Goal: Book appointment/travel/reservation

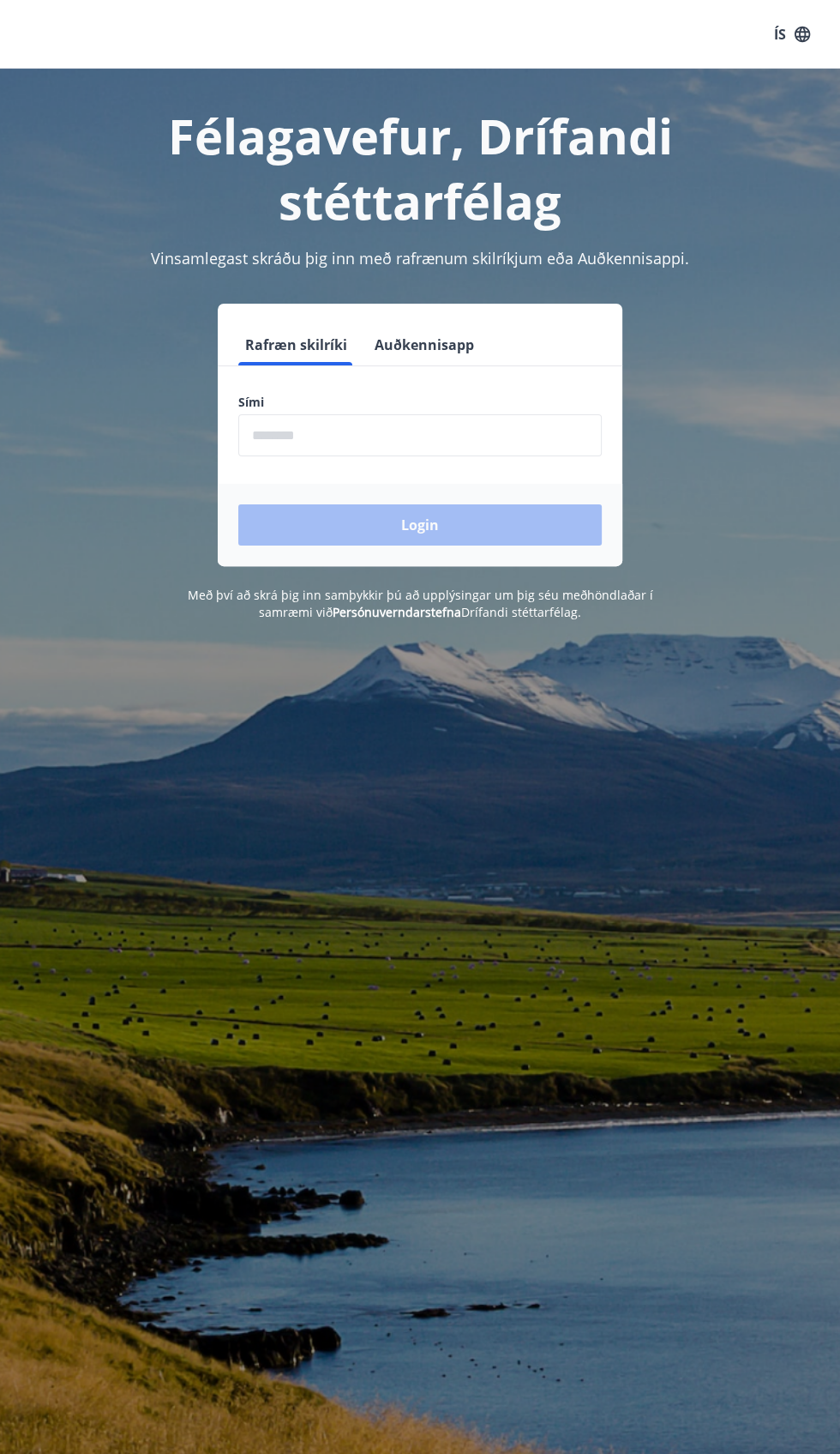
click at [504, 519] on div "Login" at bounding box center [420, 524] width 405 height 82
click at [497, 536] on div "Login" at bounding box center [420, 524] width 405 height 82
click at [449, 538] on div "Login" at bounding box center [420, 524] width 405 height 82
click at [460, 438] on input "phone" at bounding box center [420, 435] width 364 height 42
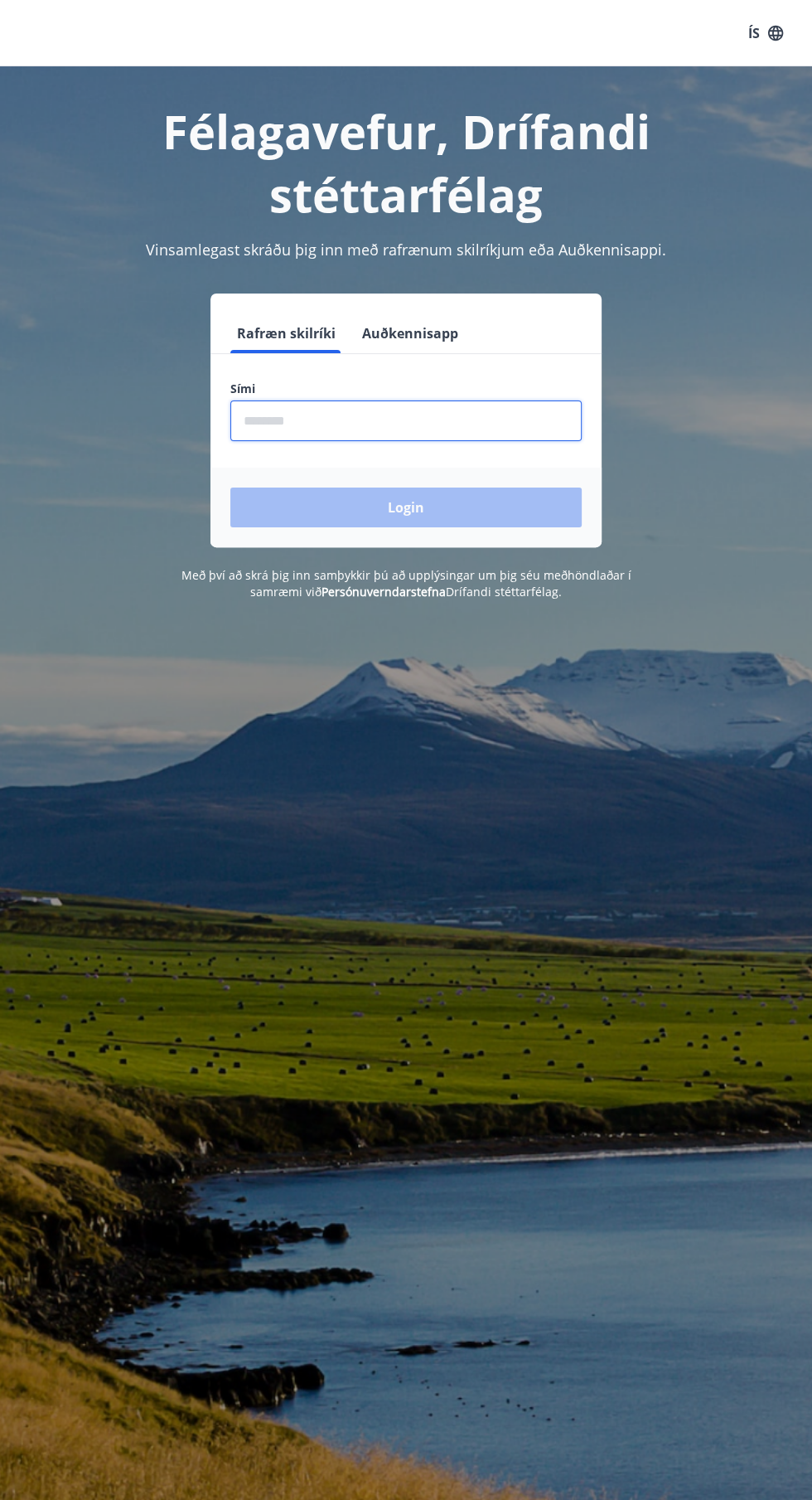
type input "********"
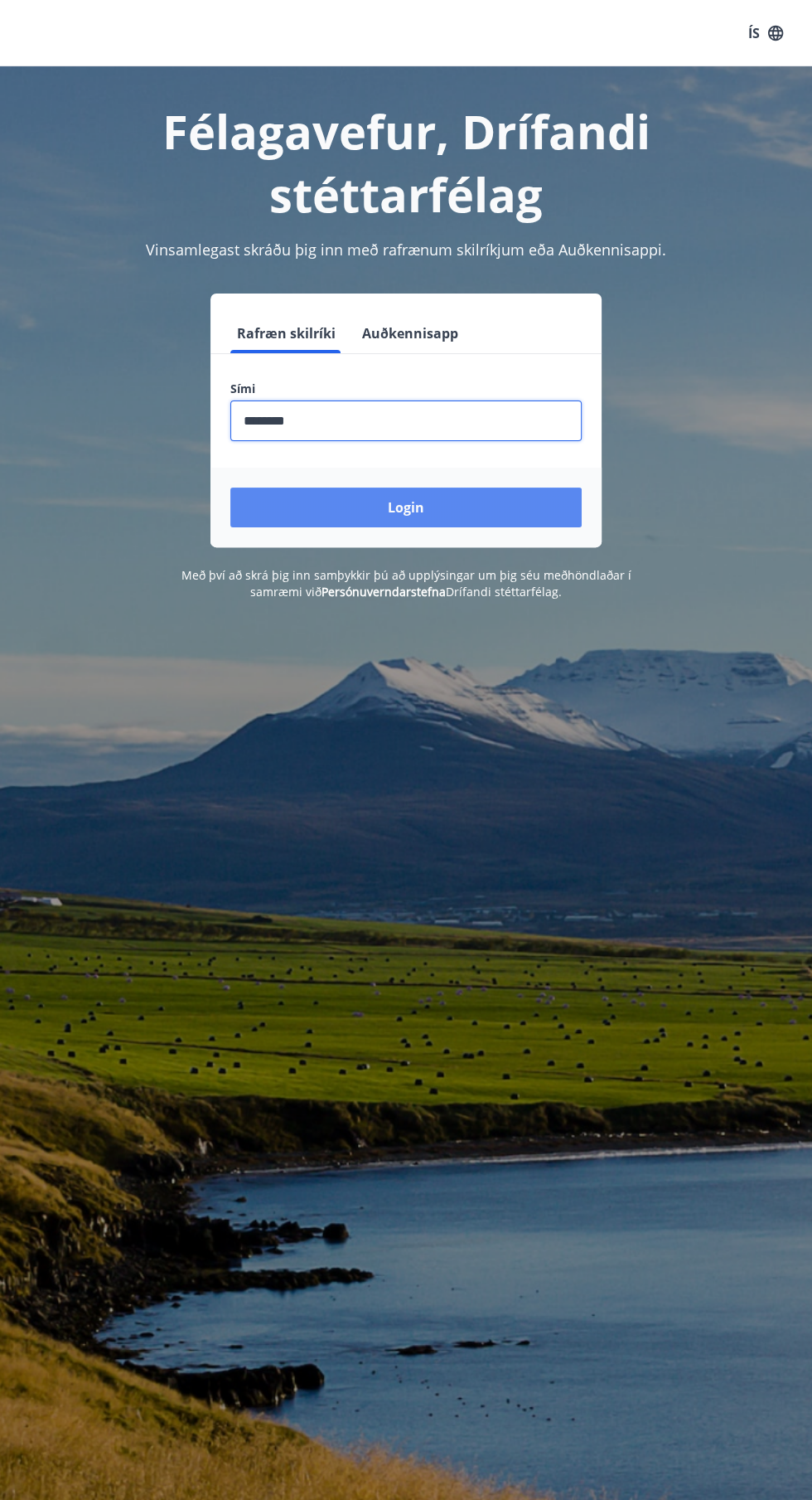
click at [467, 519] on button "Login" at bounding box center [406, 507] width 352 height 40
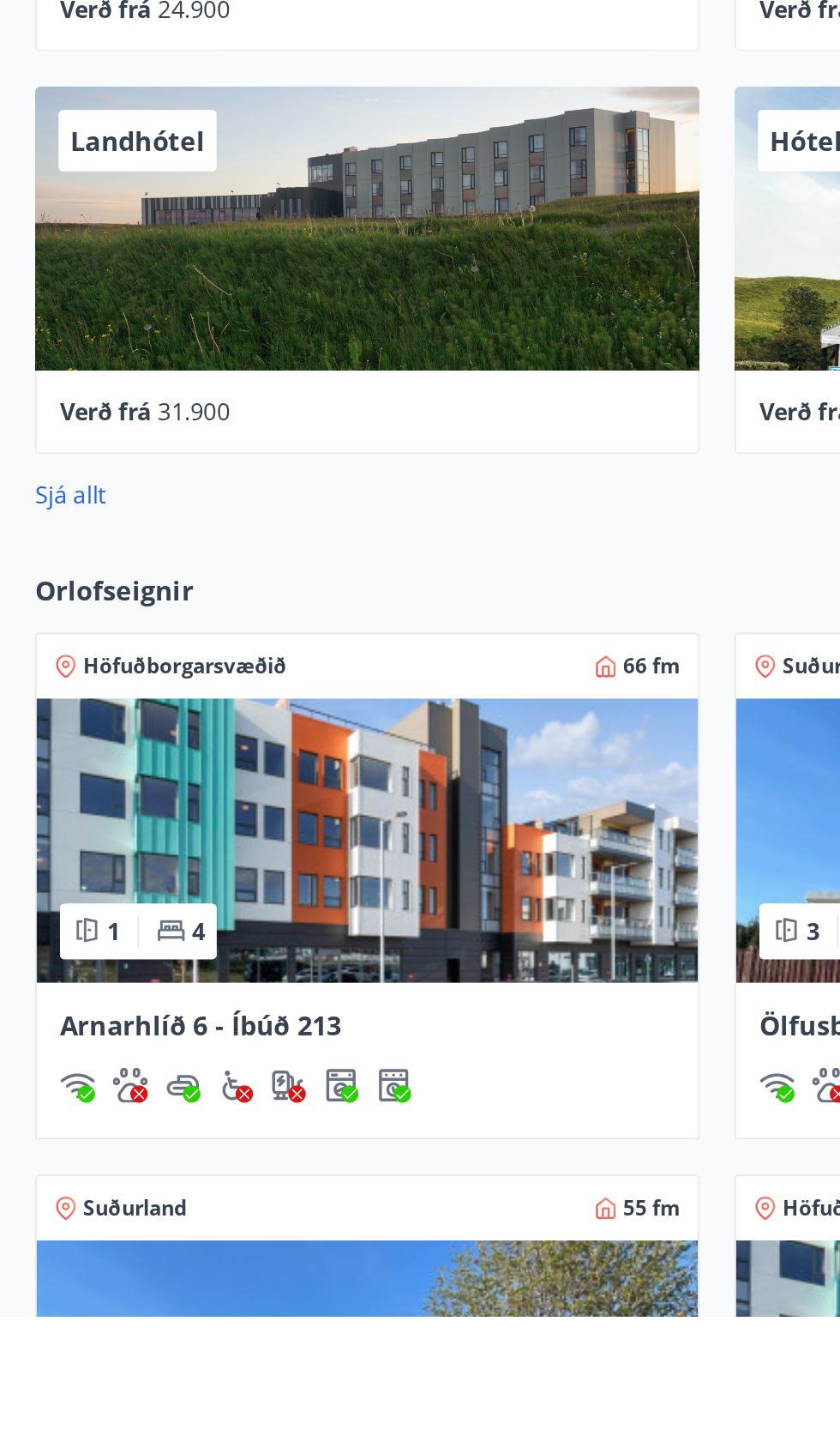
scroll to position [103, 0]
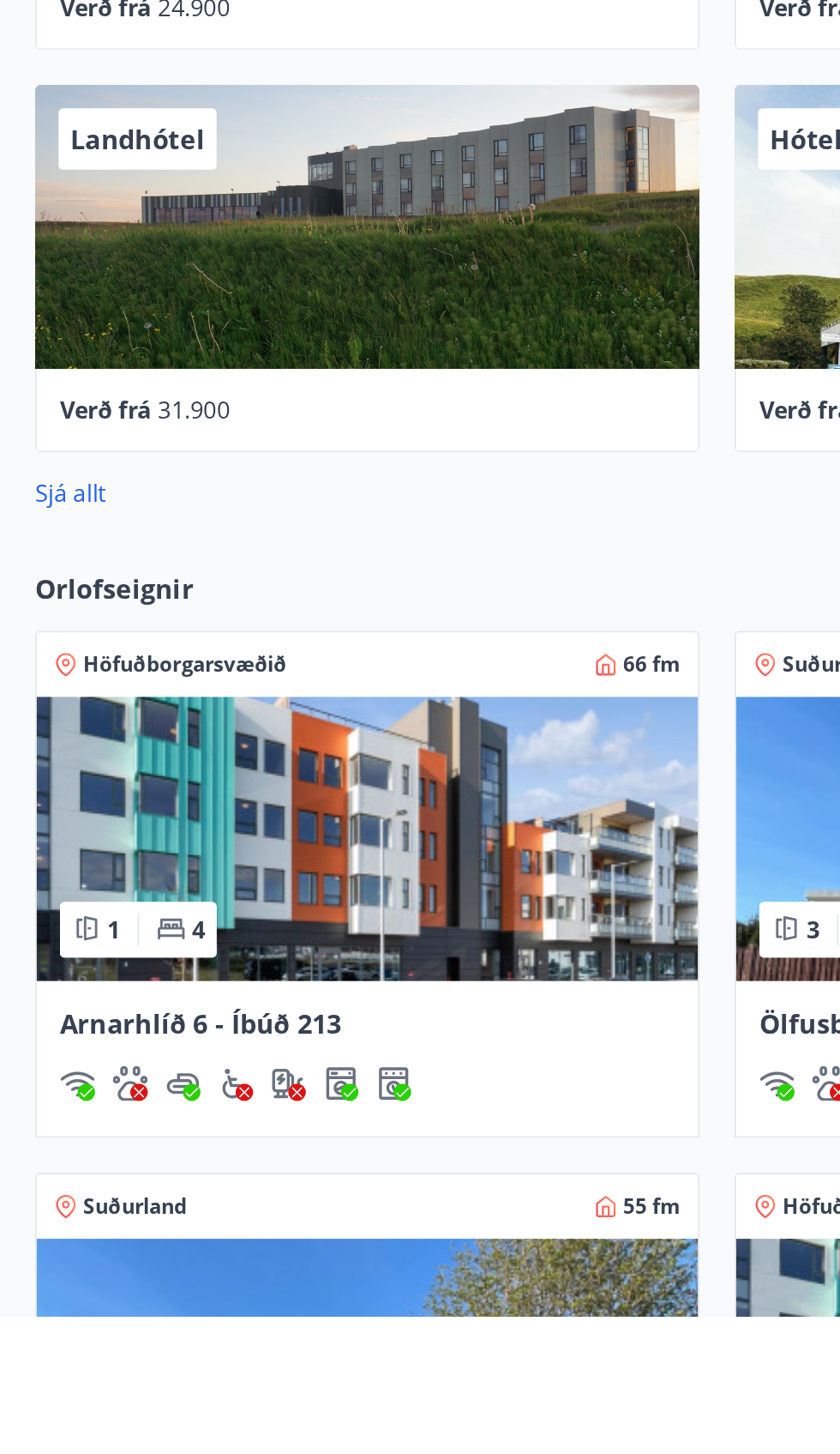
click at [230, 1228] on img at bounding box center [215, 1174] width 388 height 166
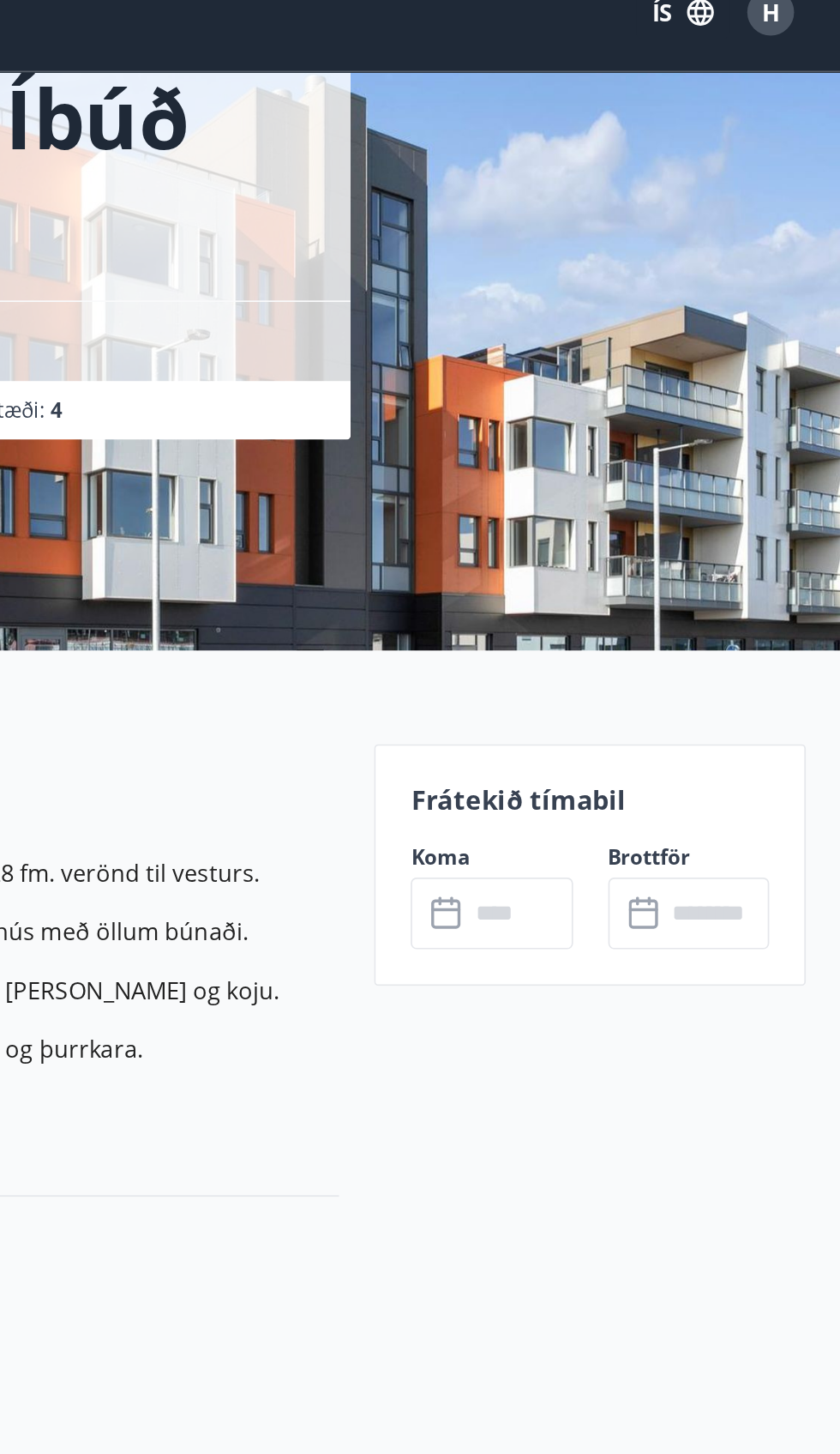
scroll to position [105, 0]
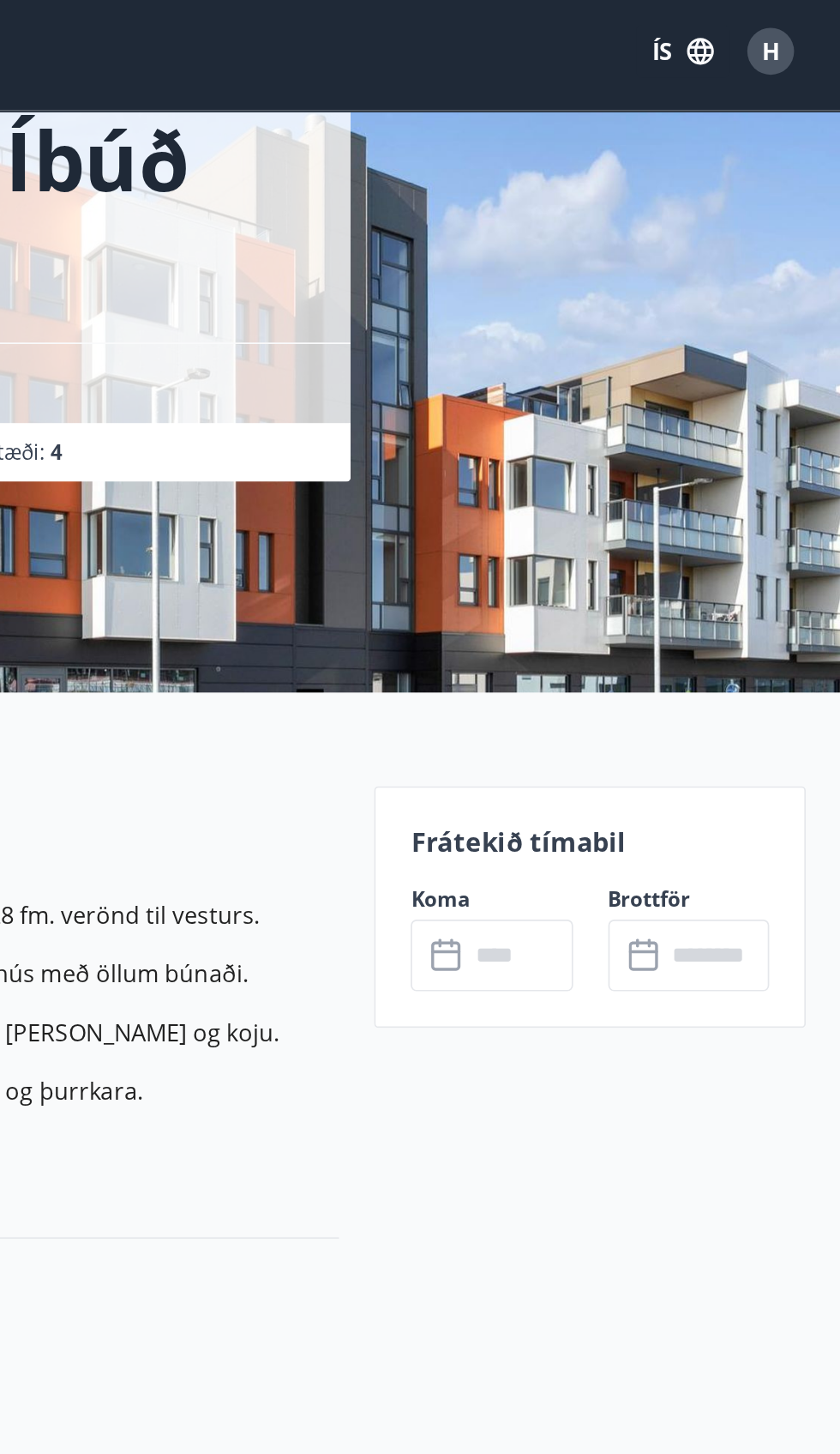
click at [670, 517] on div "Frátekið tímabil Koma ​ ​ Brottför ​ ​" at bounding box center [692, 535] width 253 height 141
click at [711, 514] on div "Frátekið tímabil Koma ​ ​ Brottför ​ ​" at bounding box center [692, 535] width 253 height 141
click at [721, 561] on icon at bounding box center [724, 562] width 17 height 2
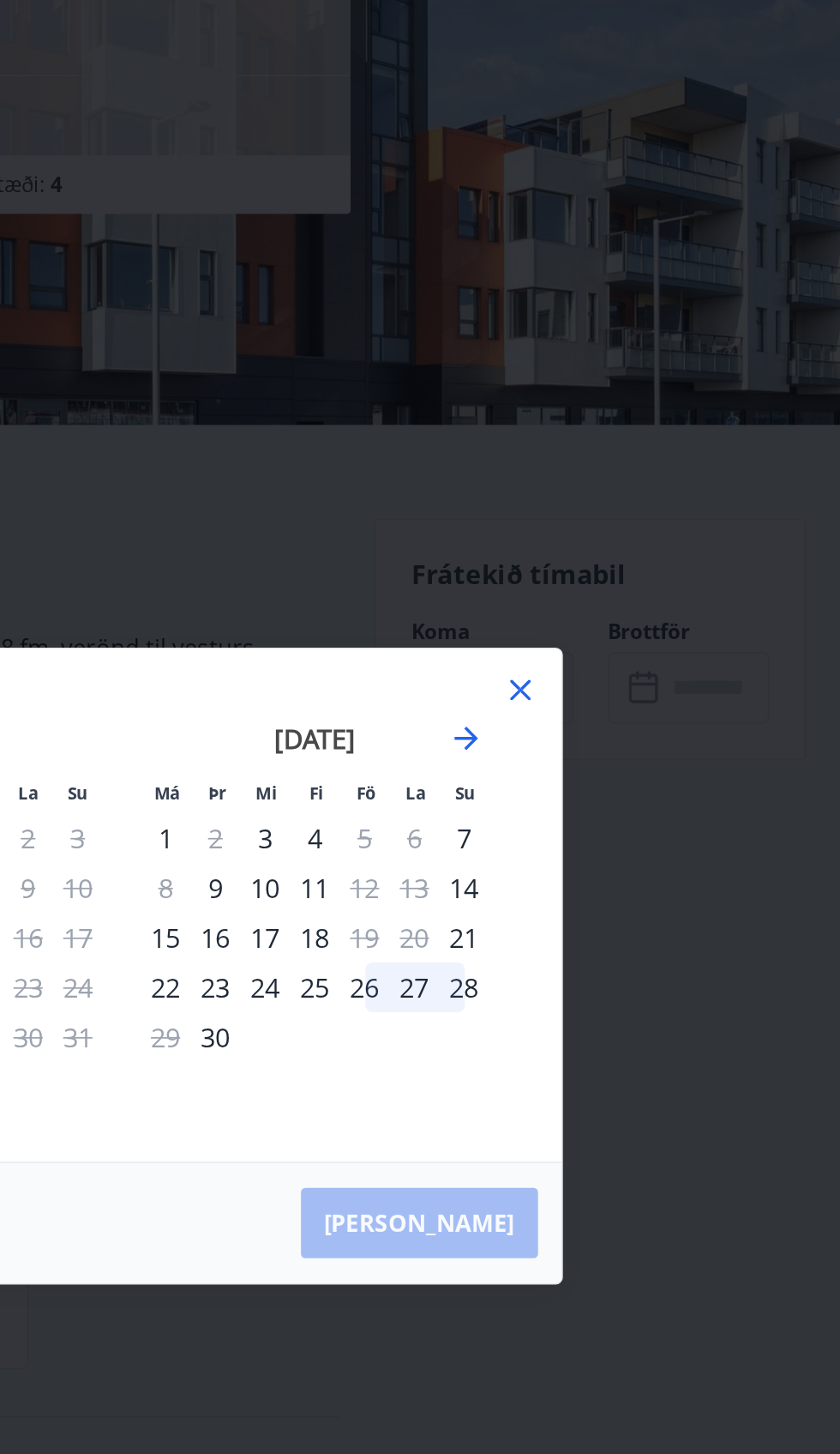
click at [663, 680] on div "Má Þr Mi Fi Fö La Su Má Þr Mi Fi Fö La Su [DATE] 1 2 3 4 5 6 7 8 9 10 11 12 13 …" at bounding box center [420, 691] width 512 height 300
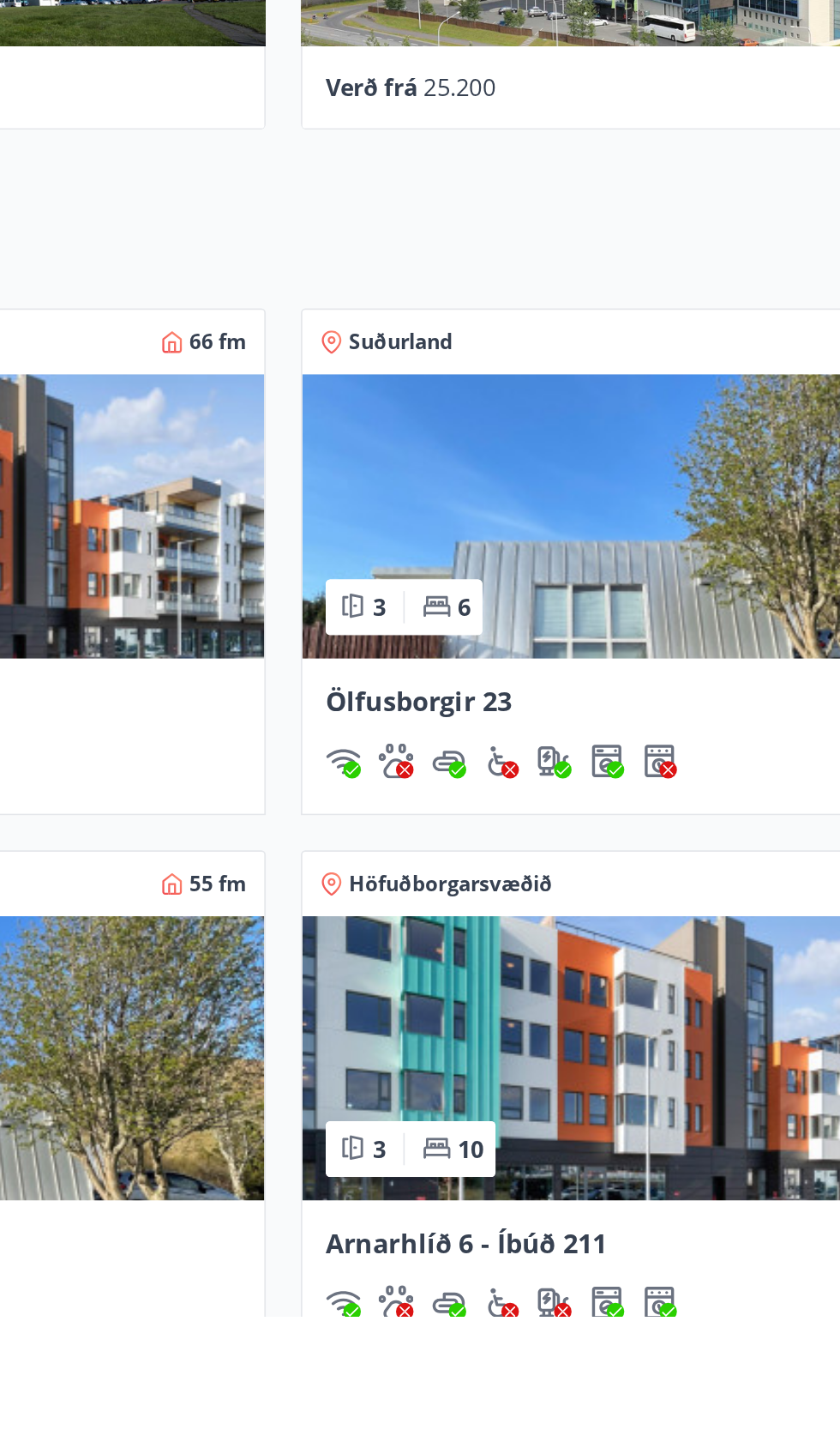
scroll to position [293, 0]
click at [675, 1320] on img at bounding box center [625, 1302] width 388 height 166
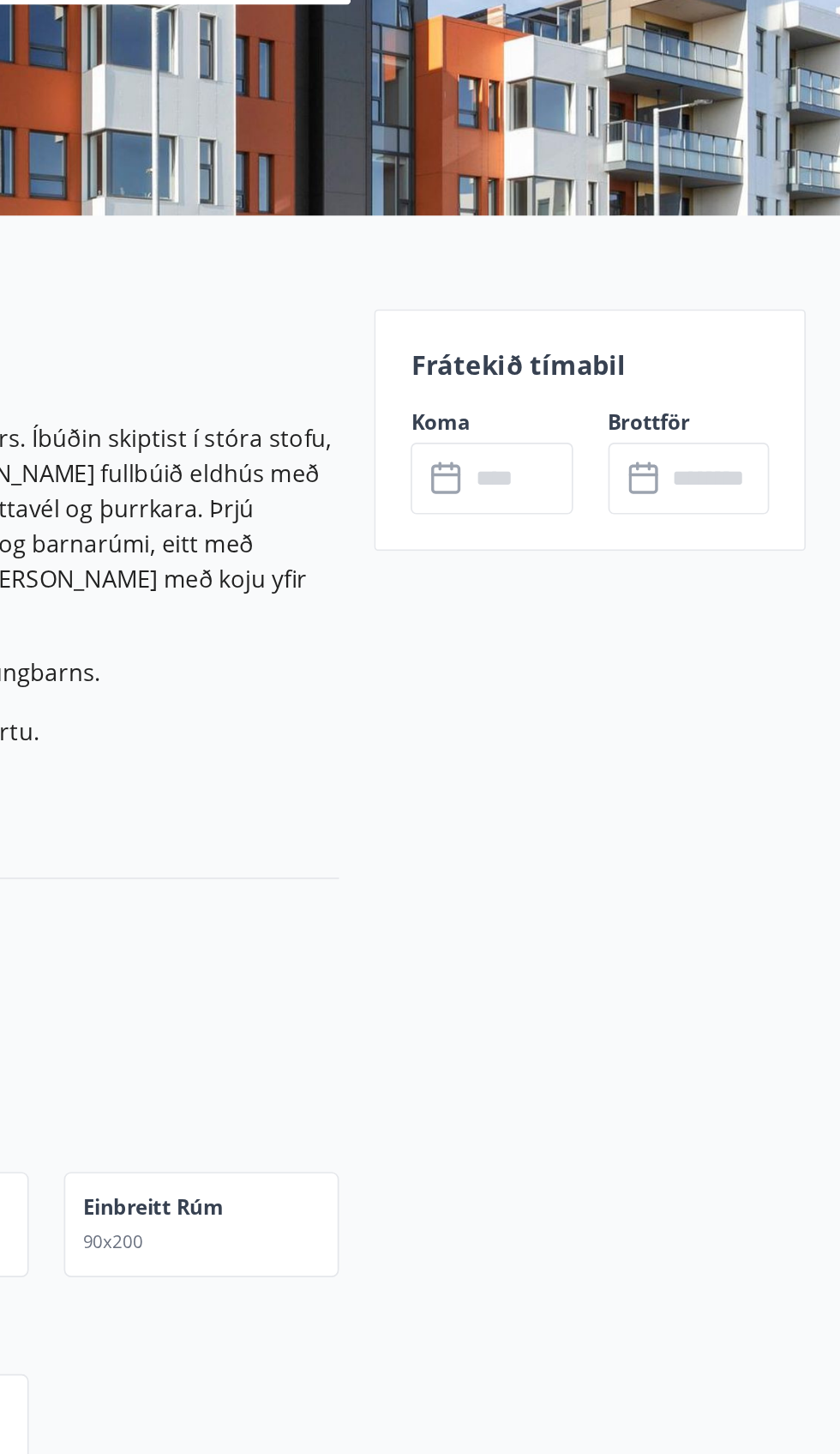
scroll to position [162, 0]
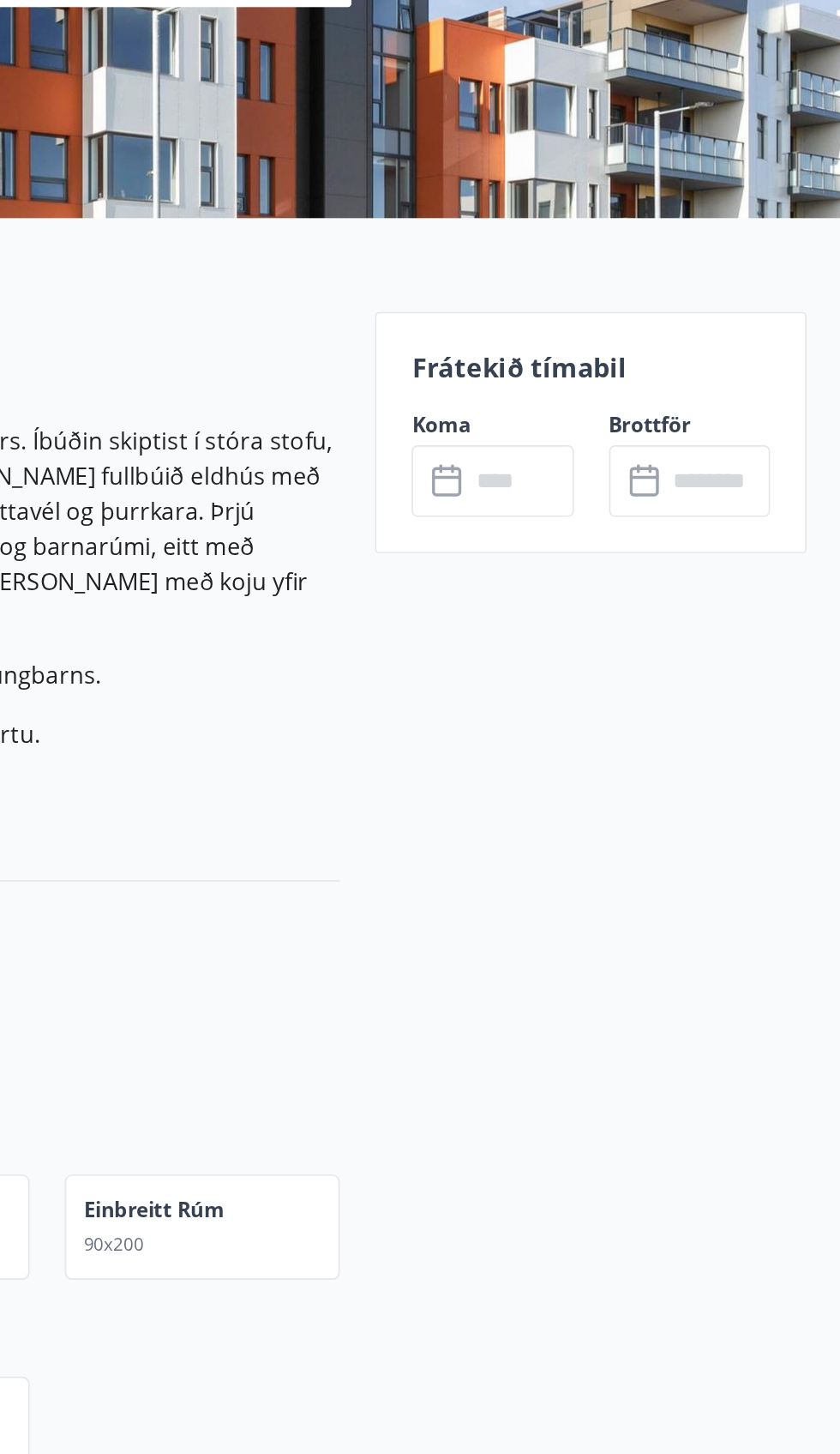
click at [719, 456] on div "Frátekið tímabil Koma ​ ​ Brottför ​ ​" at bounding box center [692, 478] width 253 height 141
click at [702, 462] on div "Frátekið tímabil Koma ​ ​ Brottför ​ ​" at bounding box center [692, 478] width 253 height 141
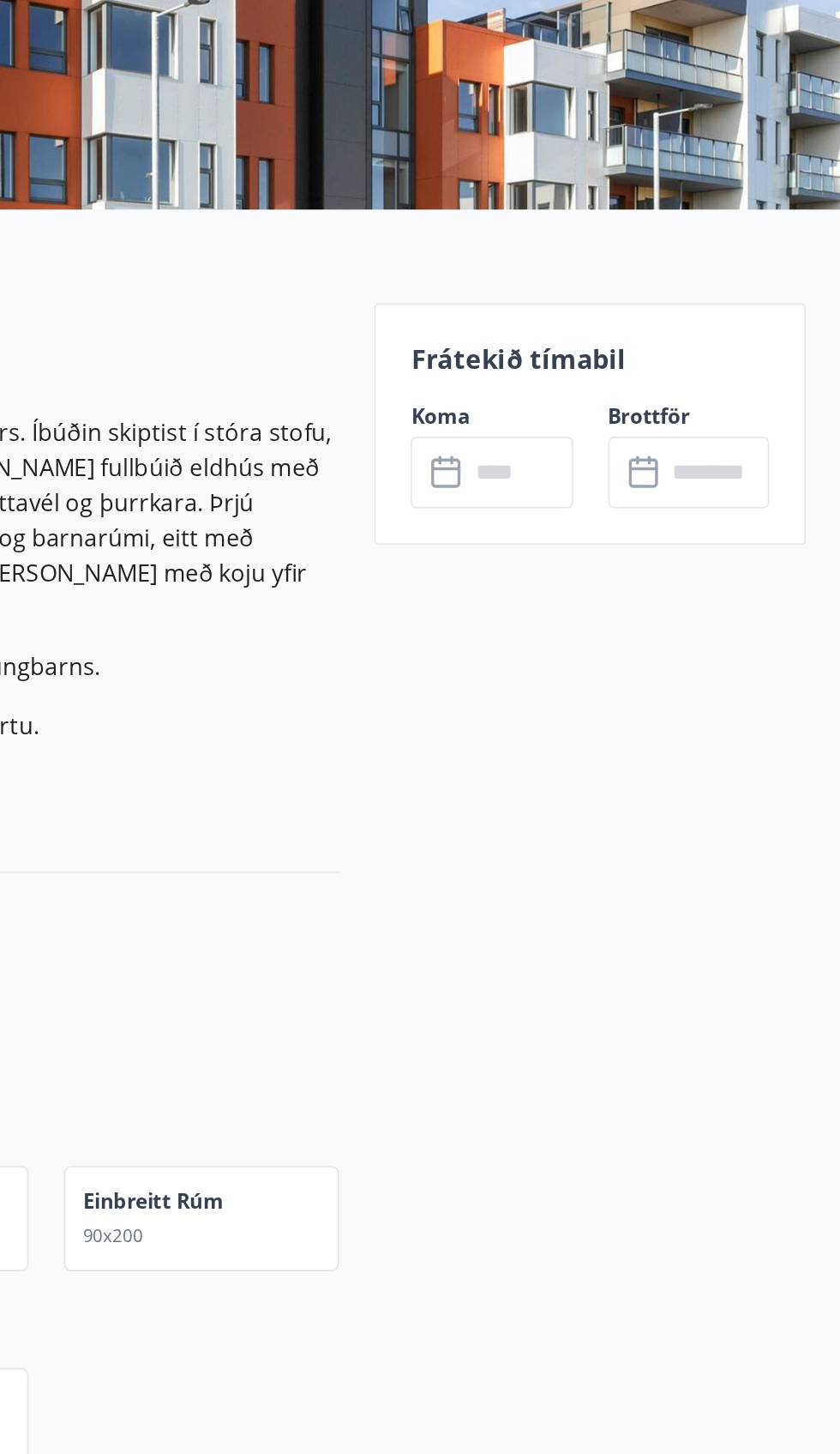
scroll to position [168, 0]
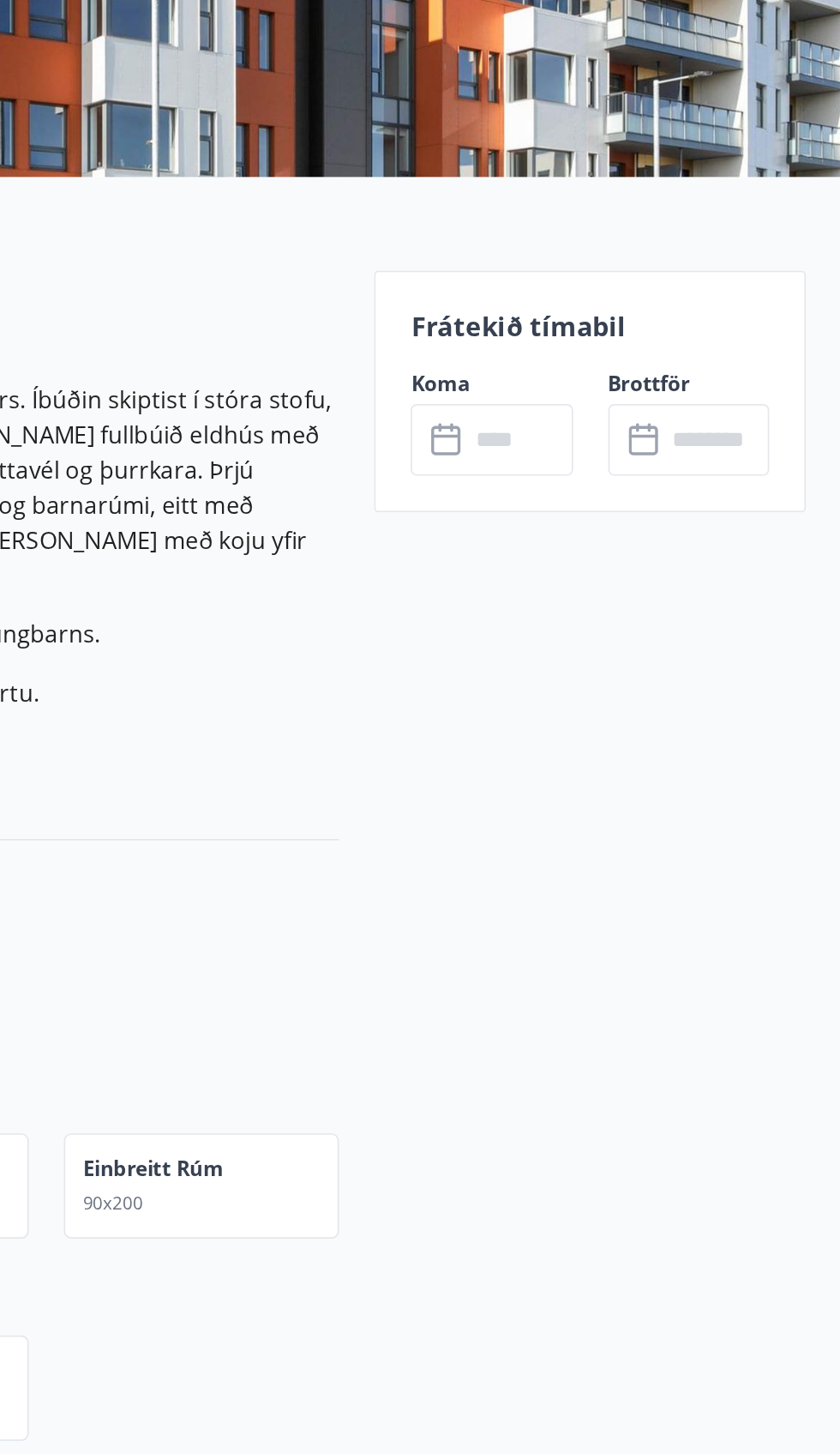
click at [712, 480] on div "​ ​" at bounding box center [751, 501] width 94 height 42
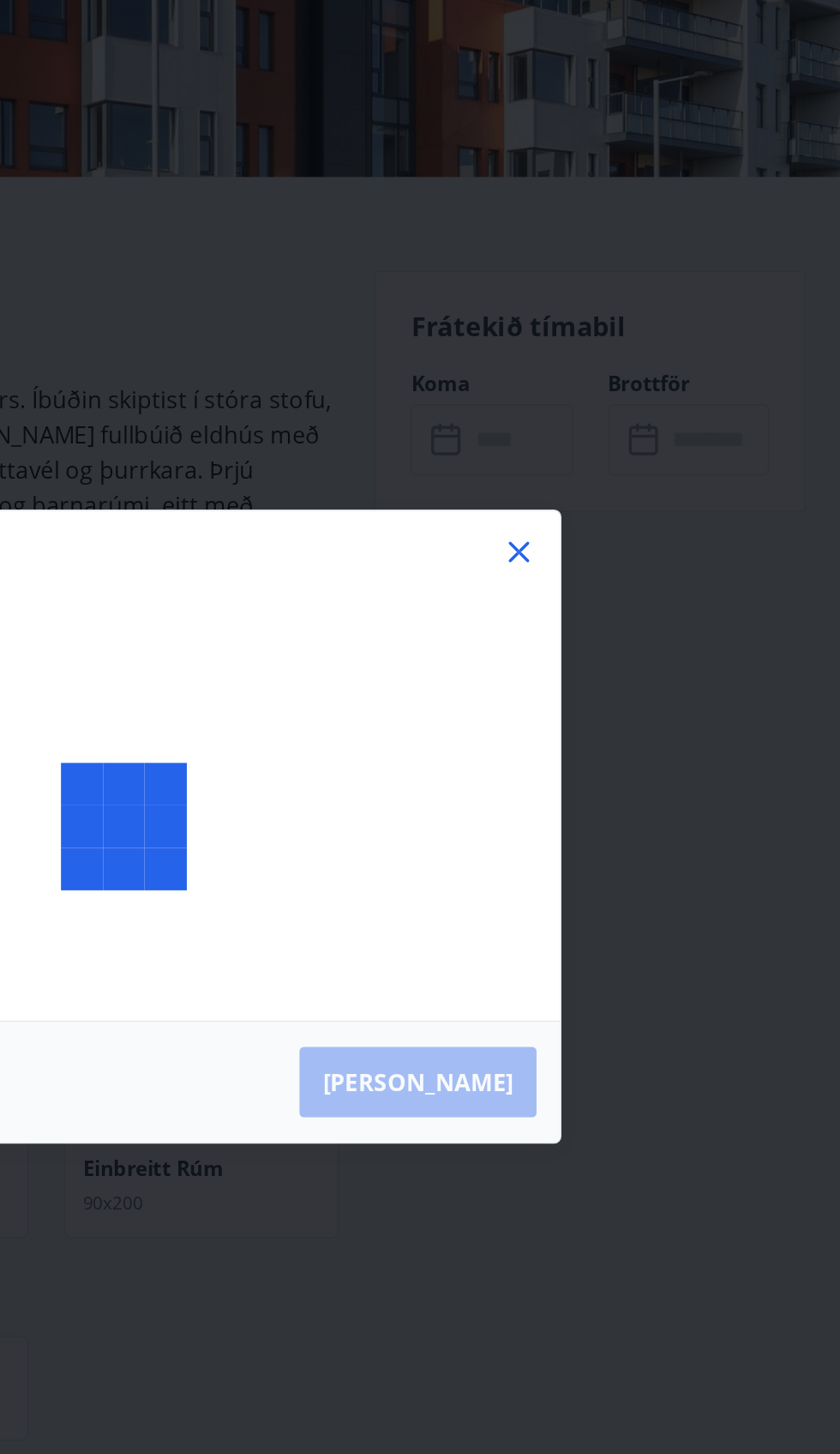
click at [693, 452] on div "[PERSON_NAME]" at bounding box center [420, 727] width 840 height 1454
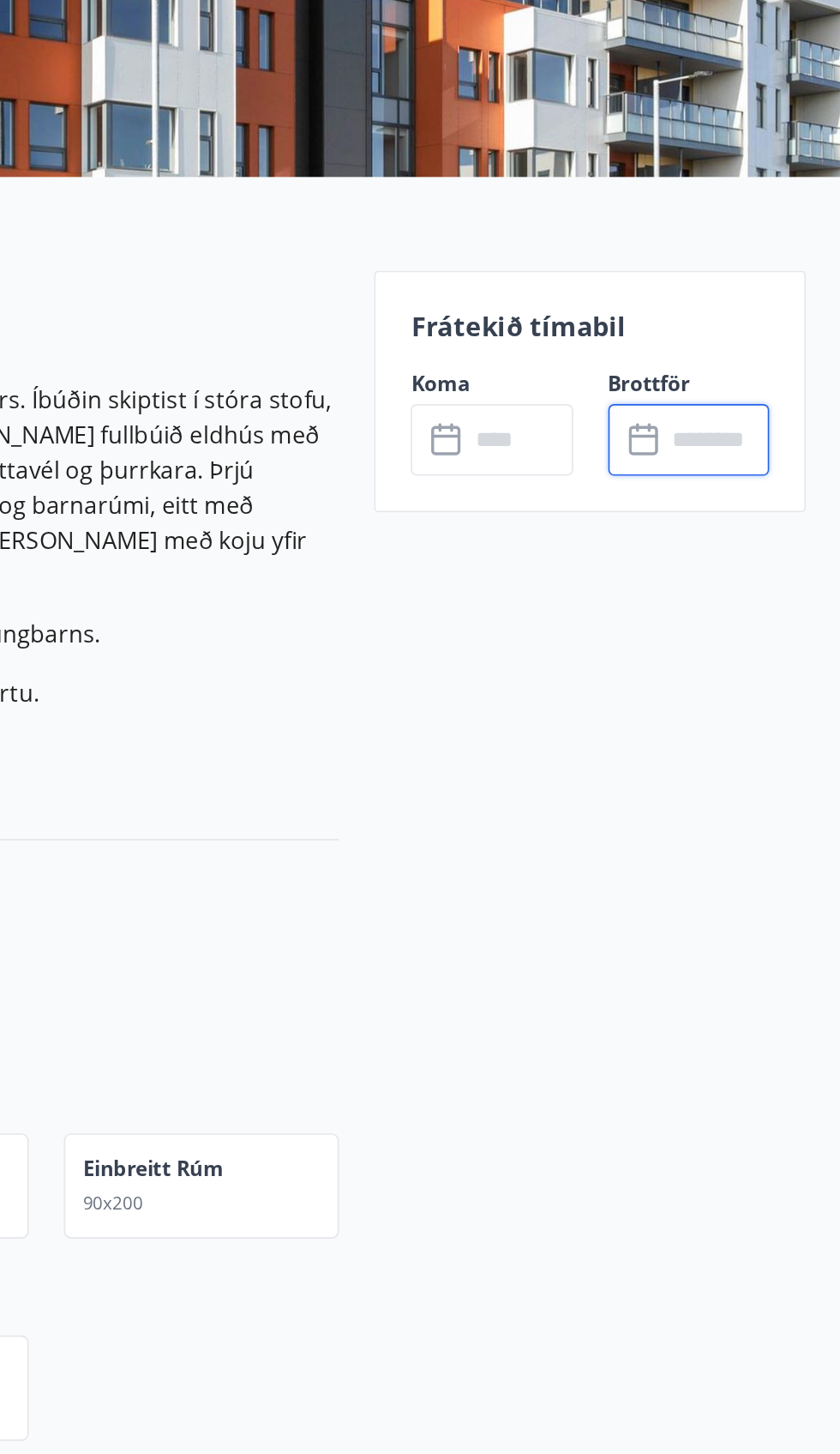
click at [753, 483] on input "text" at bounding box center [768, 501] width 62 height 42
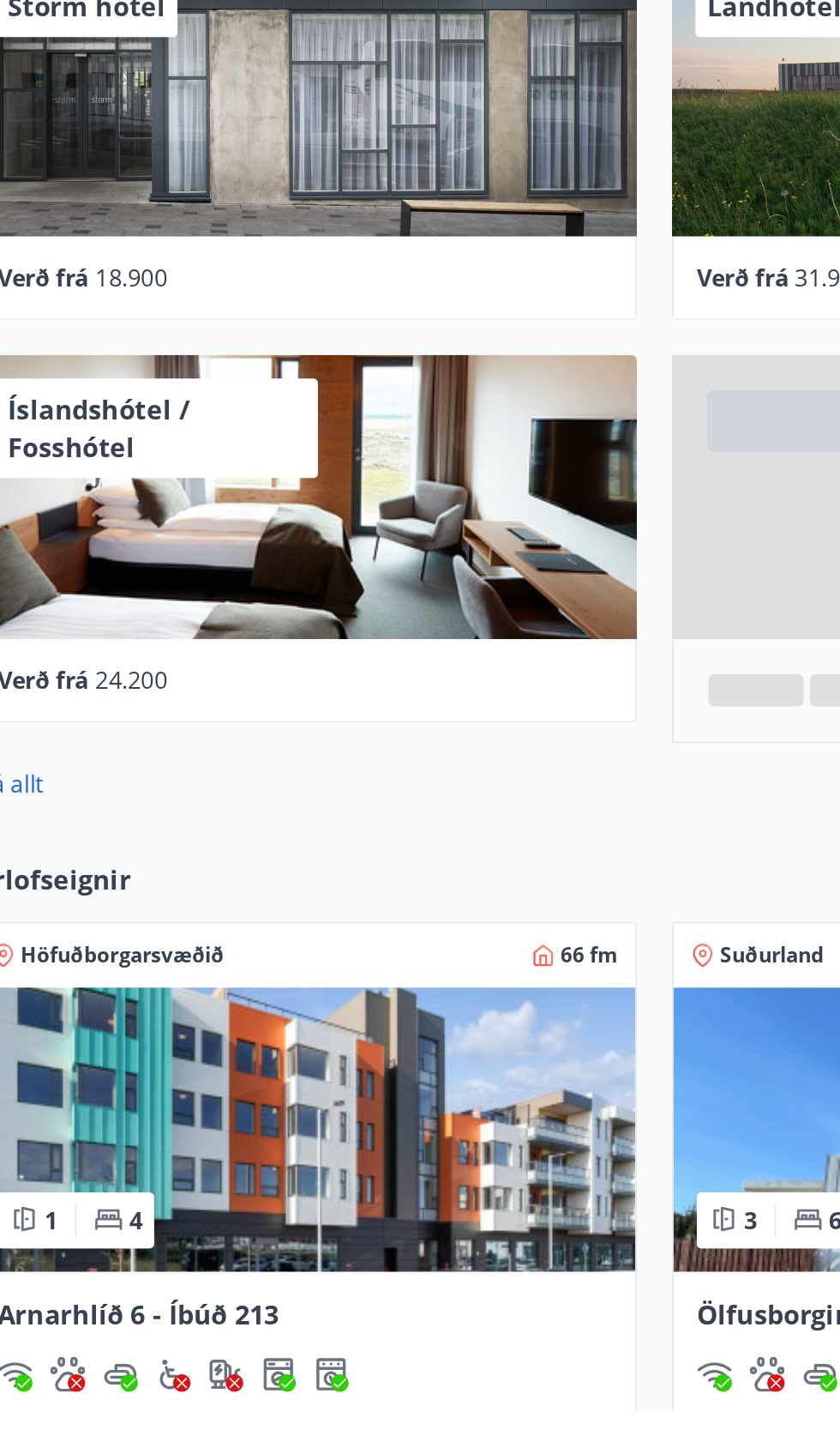
click at [326, 1331] on img at bounding box center [215, 1289] width 388 height 166
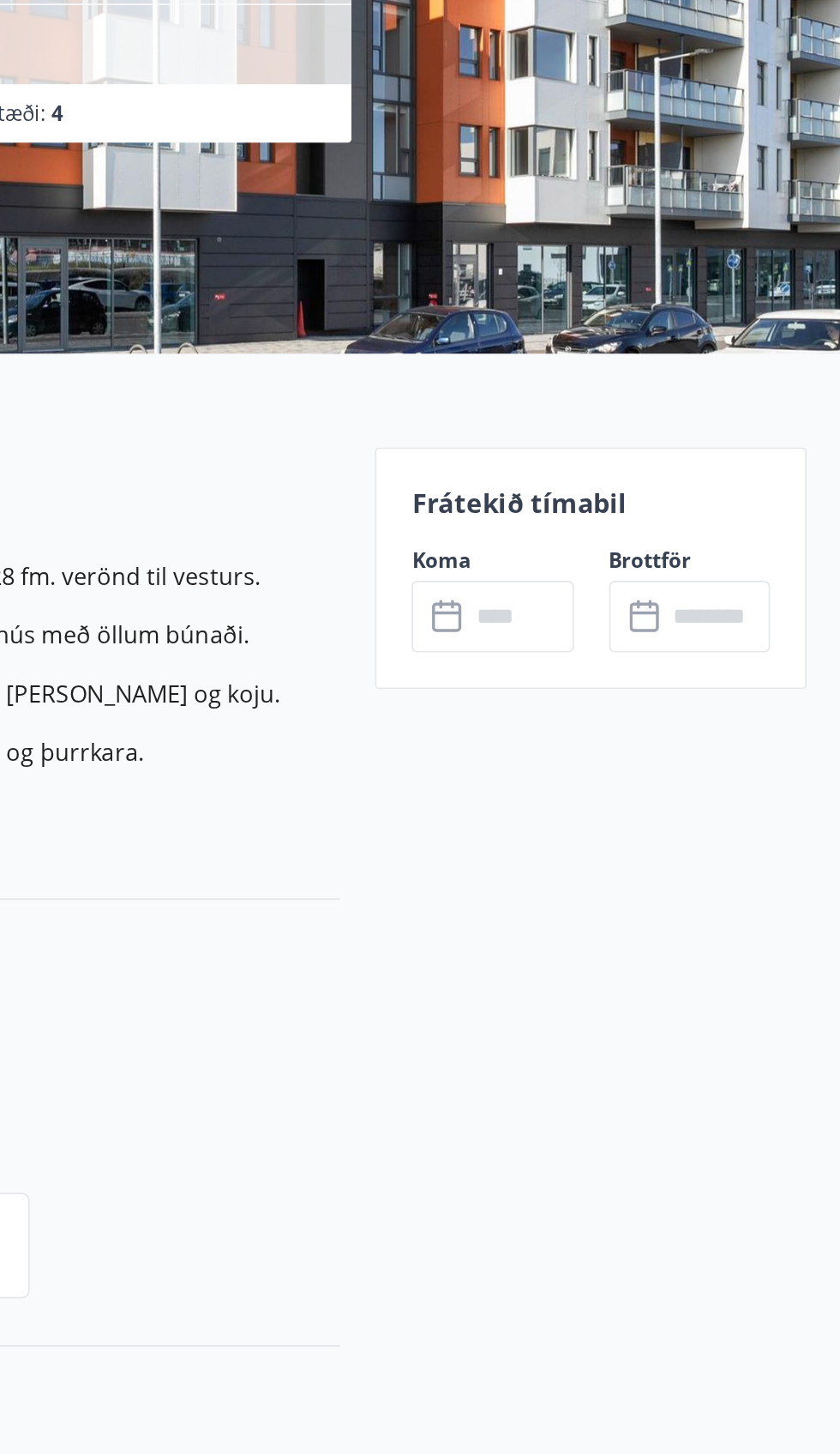
scroll to position [52, 0]
click at [672, 546] on p "Frátekið tímabil" at bounding box center [693, 549] width 210 height 22
click at [670, 561] on div "Frátekið tímabil Koma ​ ​ Brottför ​ ​" at bounding box center [692, 587] width 253 height 141
click at [659, 566] on div "Frátekið tímabil Koma ​ ​ Brottför ​ ​" at bounding box center [692, 587] width 253 height 141
click at [625, 603] on input "text" at bounding box center [652, 616] width 62 height 42
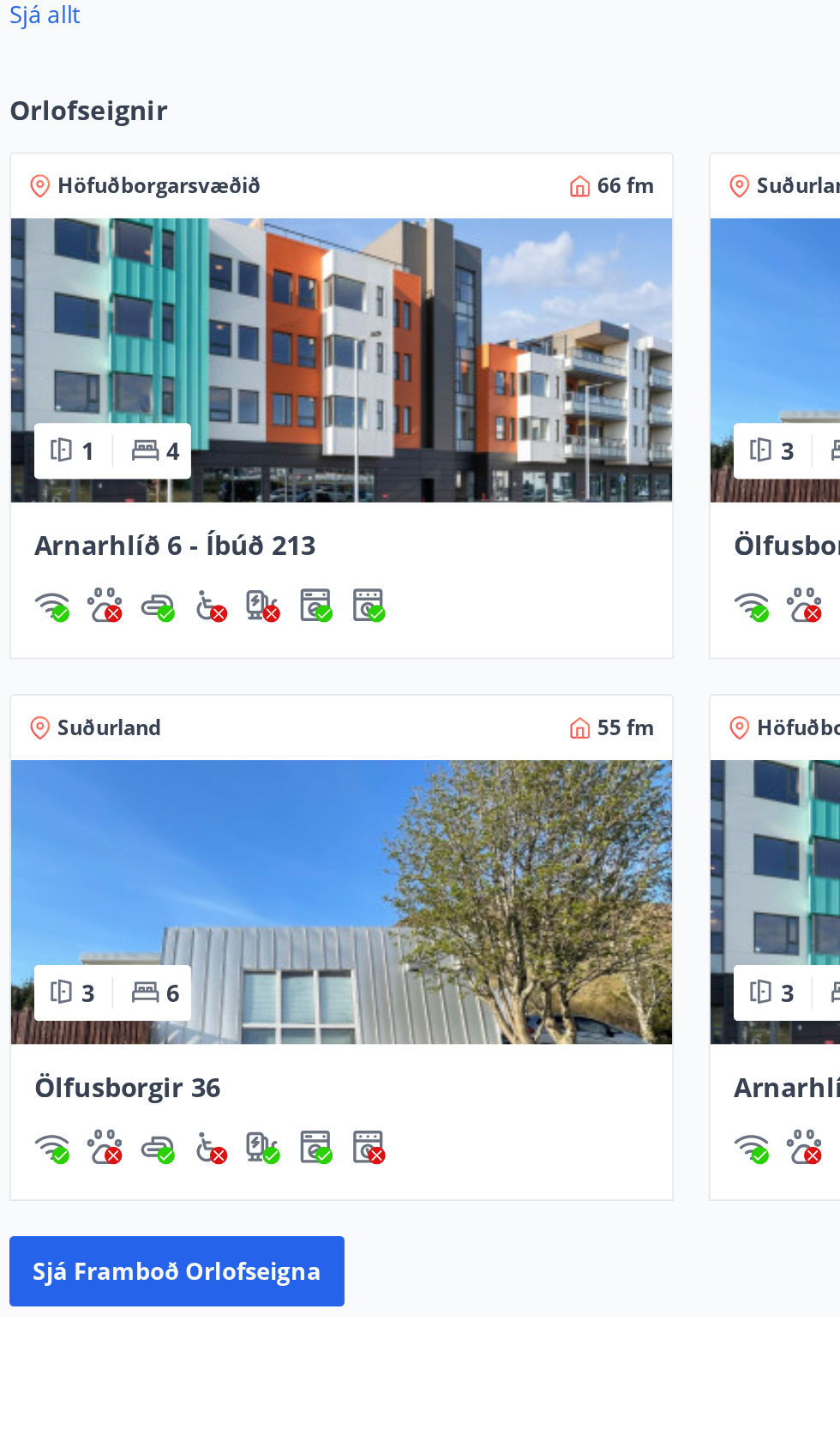
scroll to position [409, 0]
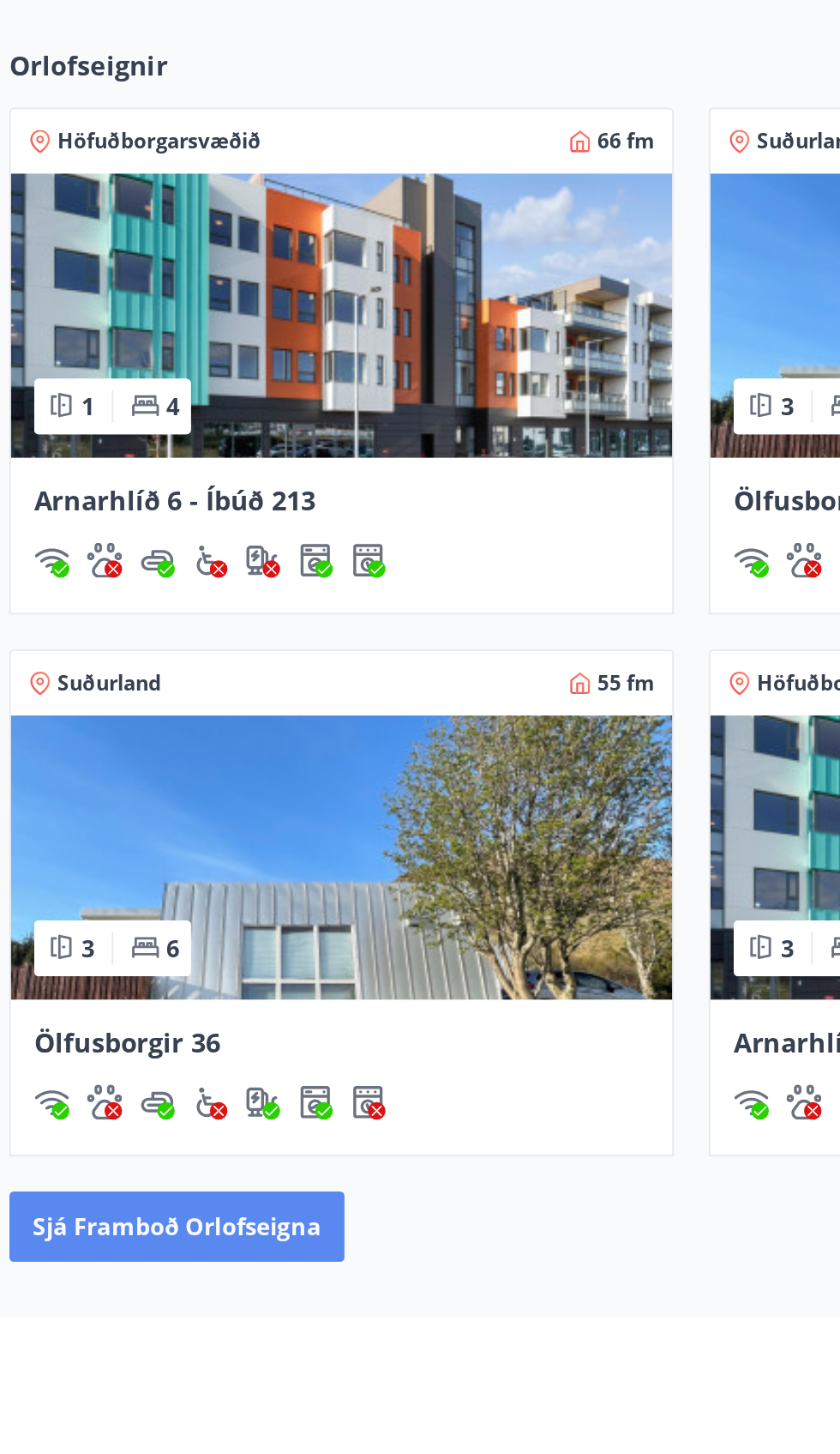
click at [136, 1396] on button "Sjá framboð orlofseigna" at bounding box center [119, 1401] width 196 height 41
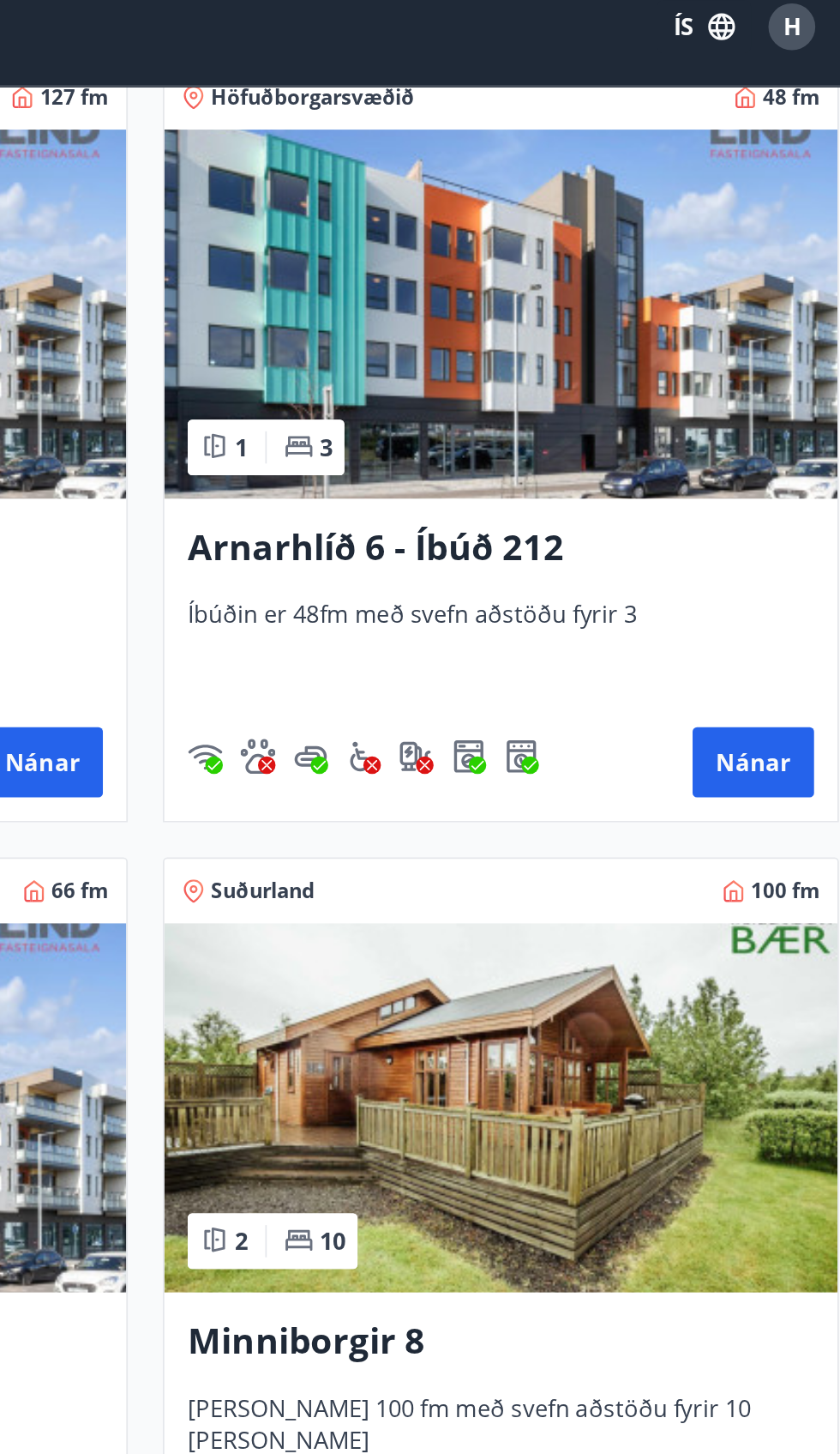
scroll to position [324, 0]
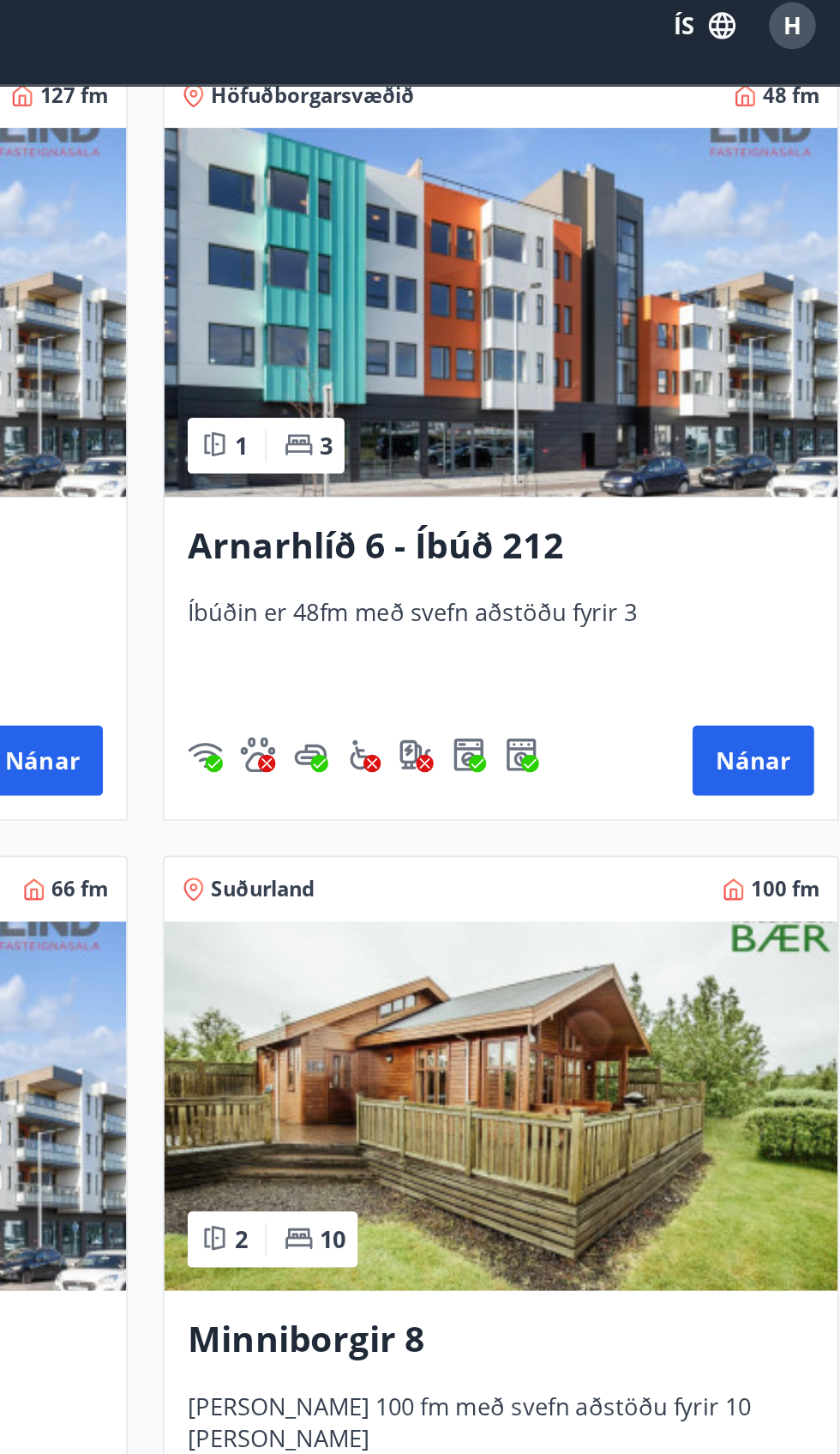
click at [726, 261] on img at bounding box center [628, 202] width 394 height 216
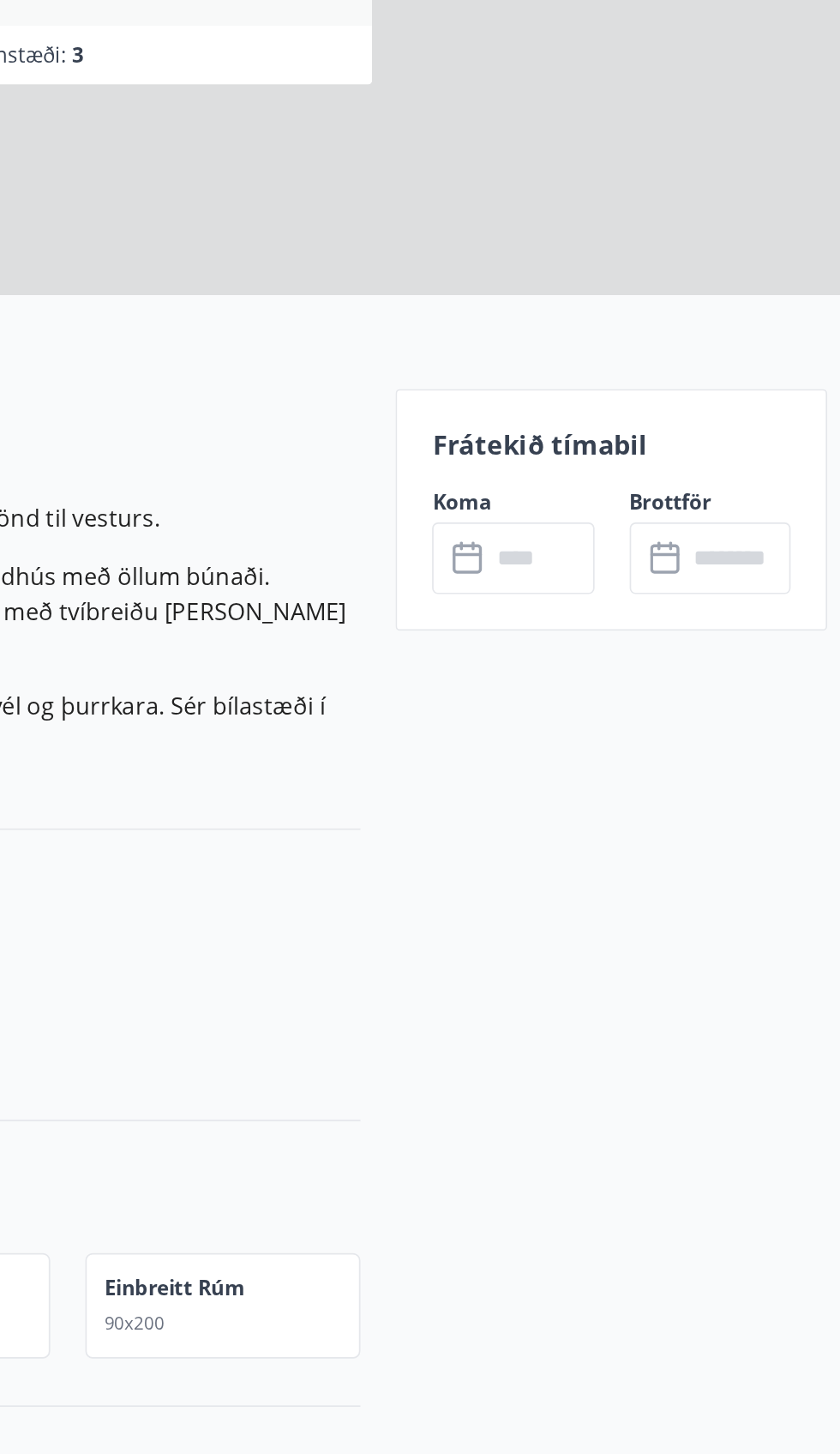
click at [721, 660] on icon at bounding box center [721, 661] width 2 height 5
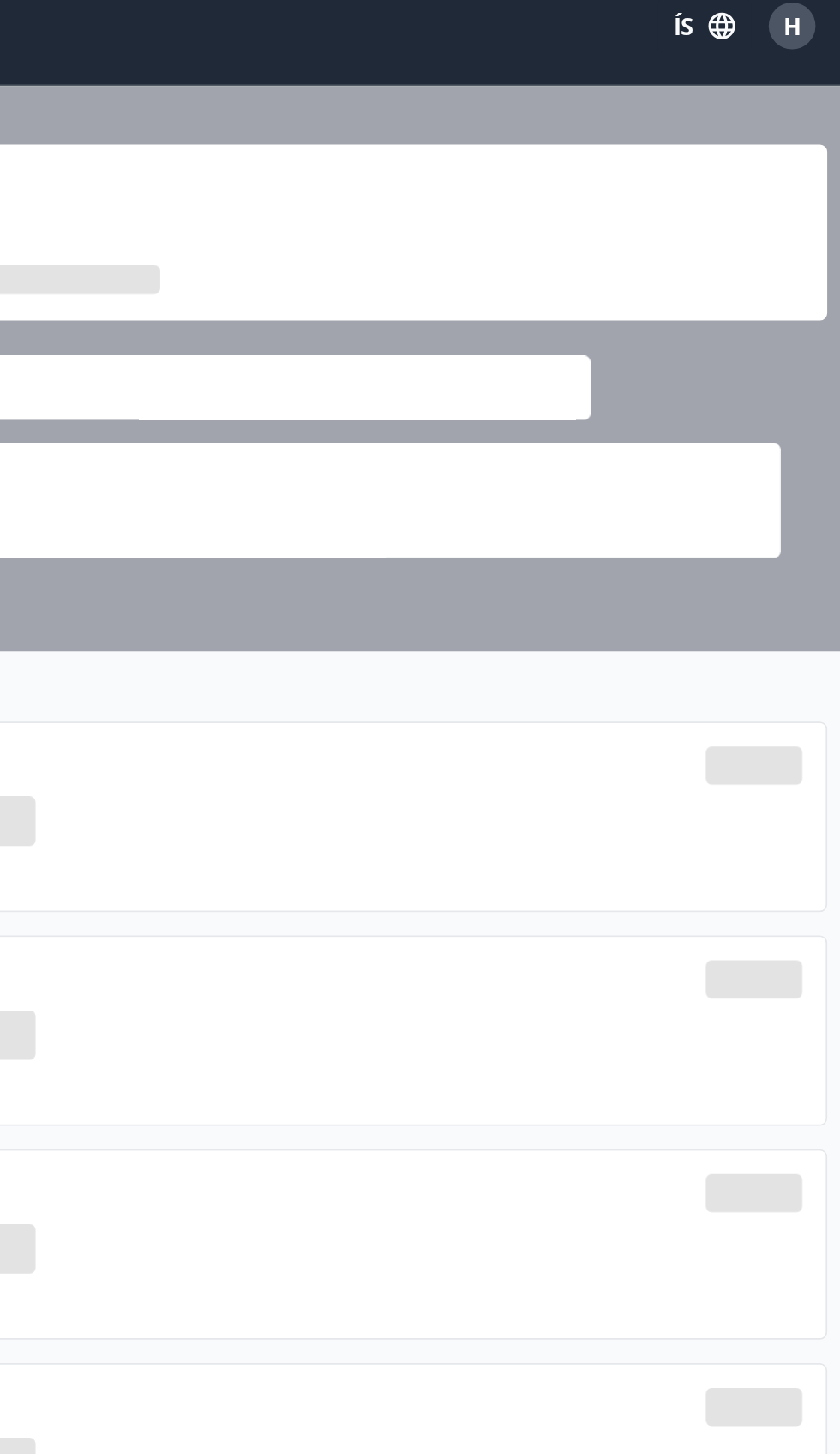
scroll to position [409, 0]
